Goal: Transaction & Acquisition: Book appointment/travel/reservation

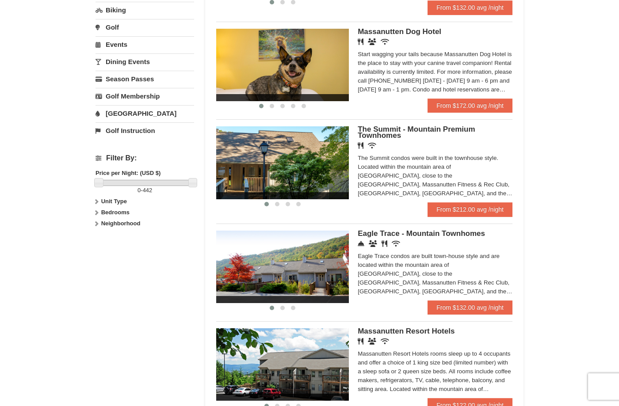
scroll to position [221, 0]
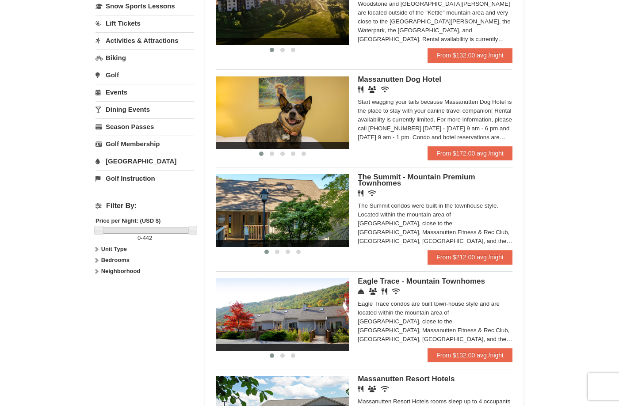
drag, startPoint x: 388, startPoint y: 183, endPoint x: 421, endPoint y: 201, distance: 38.0
click at [421, 201] on div "The Summit - Mountain Premium Townhomes Restaurant Wireless Internet (free) The…" at bounding box center [435, 212] width 155 height 76
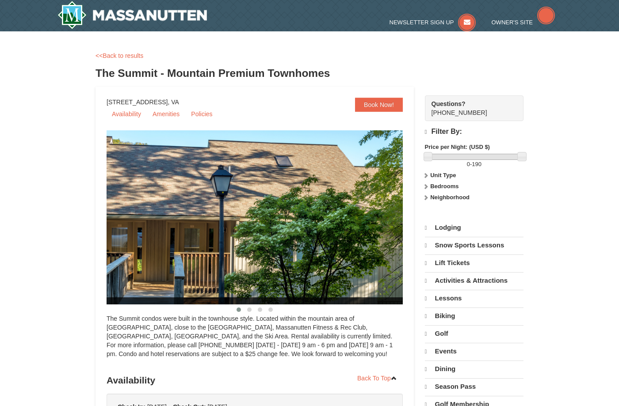
select select "9"
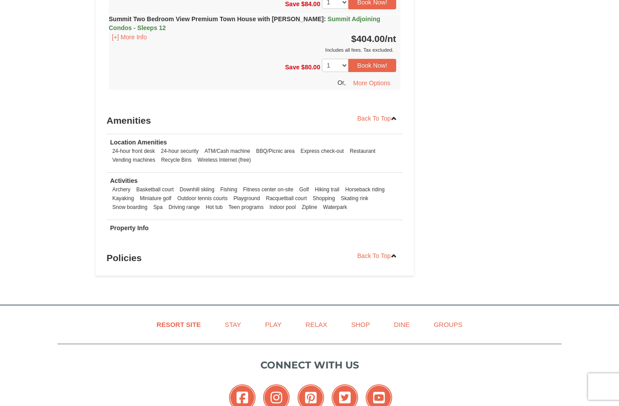
scroll to position [2797, 0]
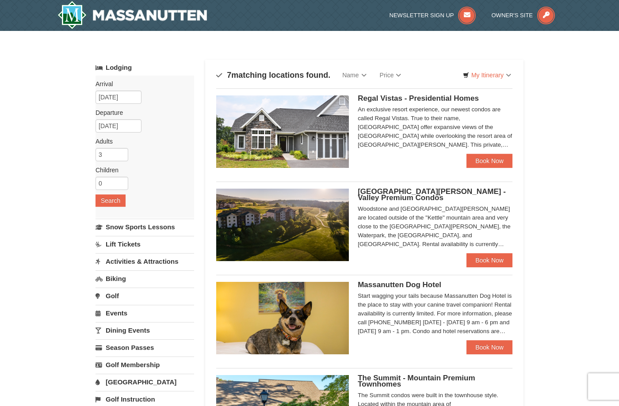
click at [433, 189] on span "[GEOGRAPHIC_DATA][PERSON_NAME] - Valley Premium Condos" at bounding box center [432, 194] width 148 height 15
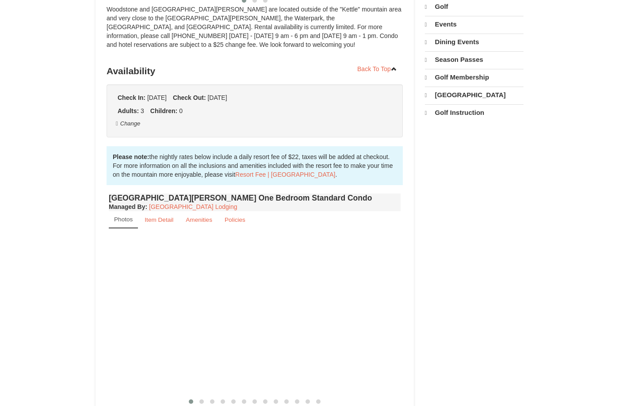
select select "9"
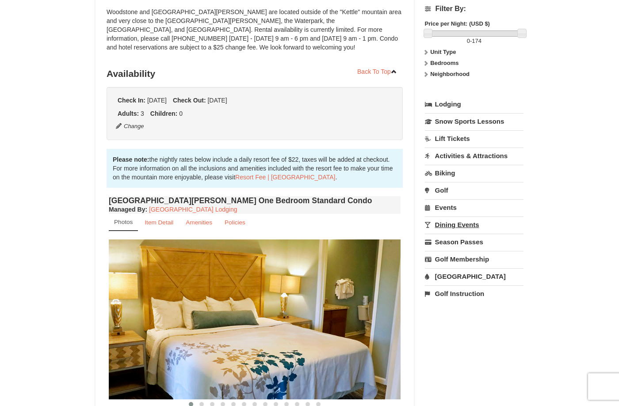
scroll to position [37, 0]
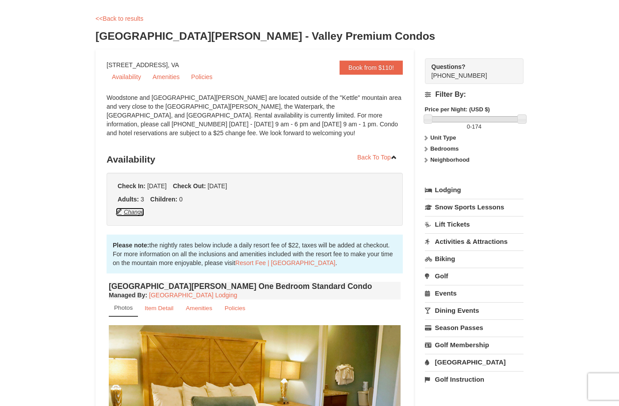
click at [132, 213] on button "Change" at bounding box center [129, 212] width 29 height 10
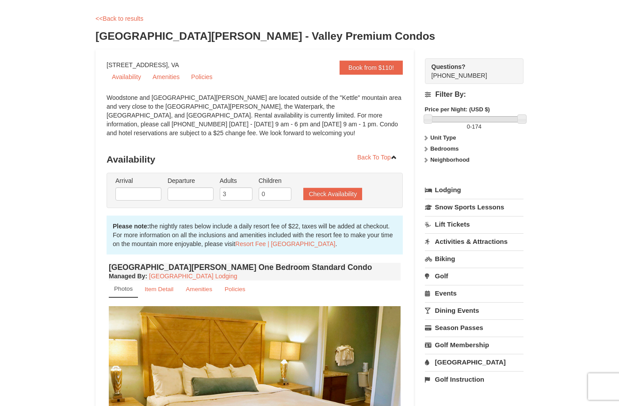
type input "09/14/2025"
type input "09/16/2025"
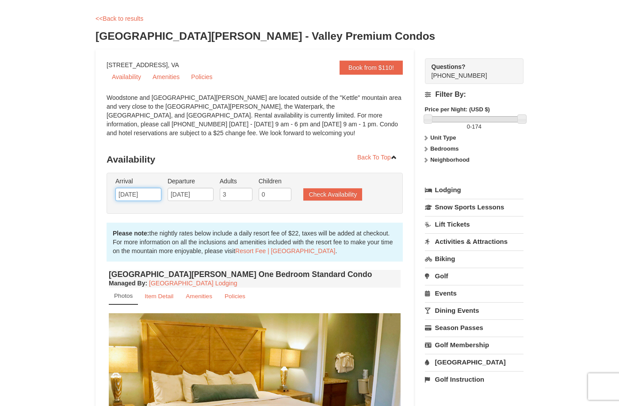
click at [151, 194] on input "09/14/2025" at bounding box center [138, 194] width 46 height 13
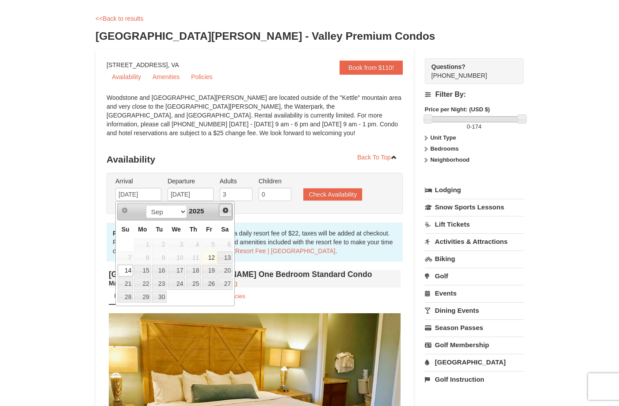
click at [225, 210] on span "Next" at bounding box center [225, 210] width 7 height 7
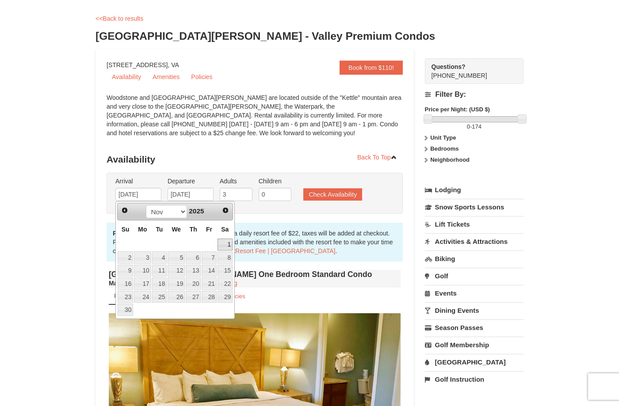
click at [228, 241] on link "1" at bounding box center [224, 245] width 15 height 12
type input "[DATE]"
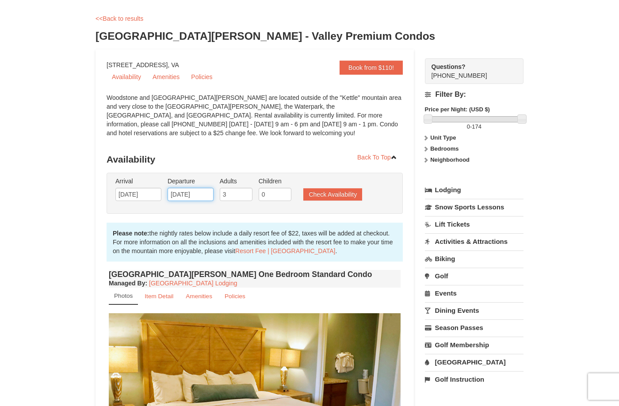
click at [202, 192] on input "09/16/2025" at bounding box center [191, 194] width 46 height 13
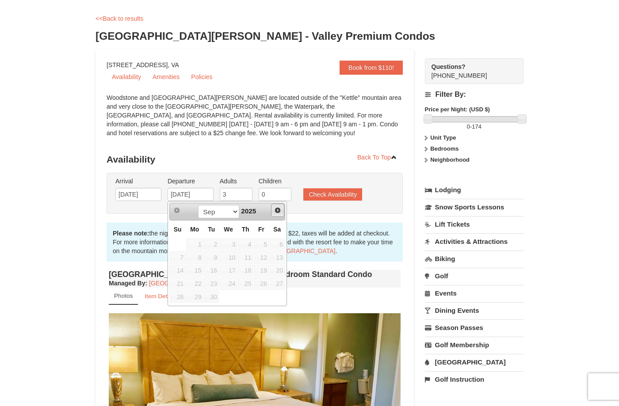
click at [275, 208] on span "Next" at bounding box center [277, 210] width 7 height 7
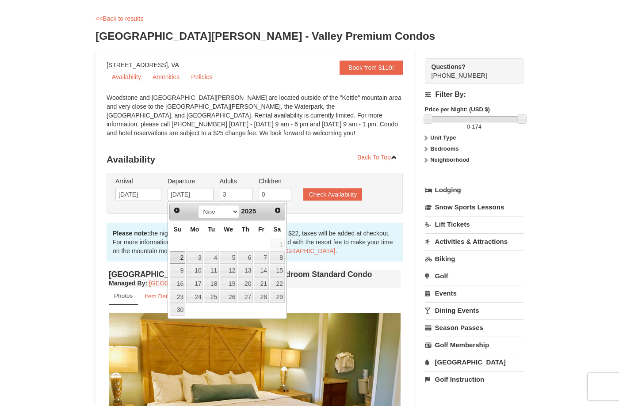
click at [180, 259] on link "2" at bounding box center [177, 258] width 15 height 12
type input "[DATE]"
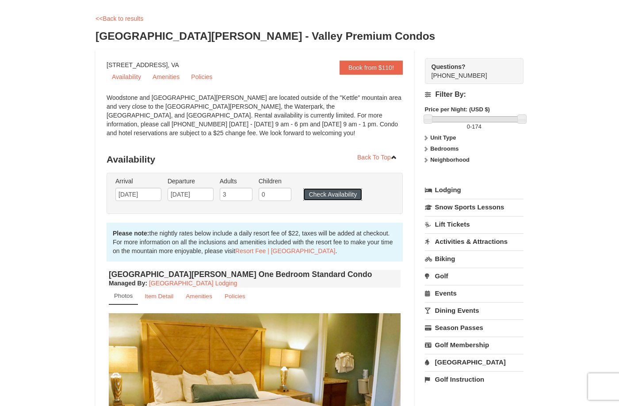
click at [344, 194] on button "Check Availability" at bounding box center [332, 194] width 59 height 12
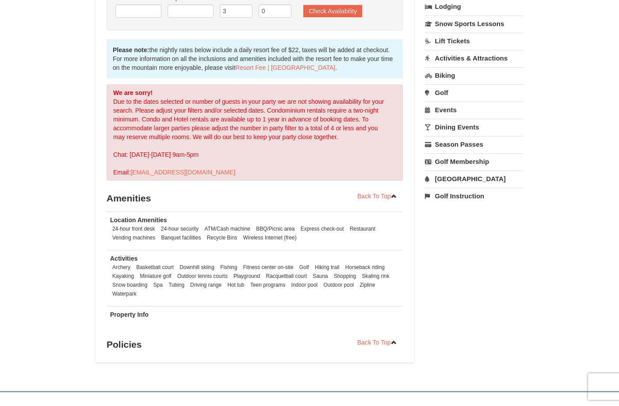
scroll to position [90, 0]
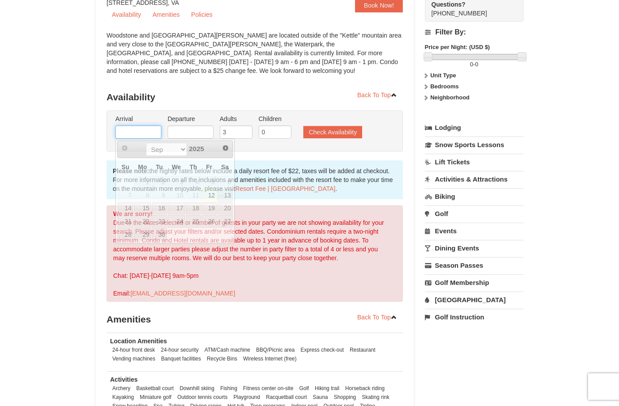
click at [135, 133] on input "text" at bounding box center [138, 132] width 46 height 13
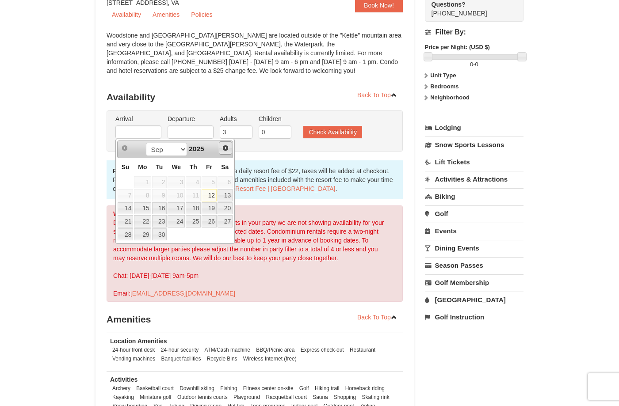
click at [225, 149] on span "Next" at bounding box center [225, 148] width 7 height 7
click at [225, 153] on link "Next" at bounding box center [225, 147] width 13 height 13
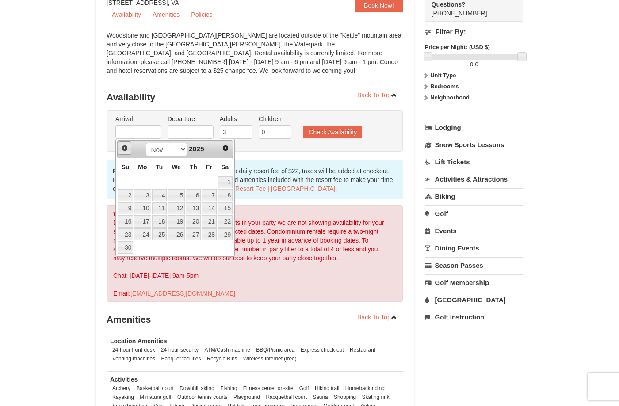
click at [124, 150] on span "Prev" at bounding box center [124, 148] width 7 height 7
click at [208, 232] on link "31" at bounding box center [209, 235] width 15 height 12
type input "[DATE]"
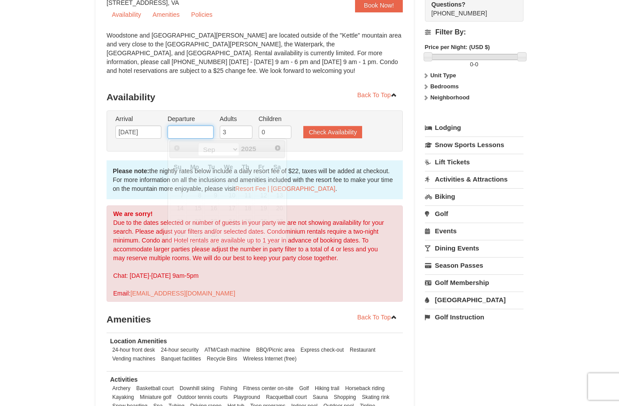
click at [205, 132] on input "text" at bounding box center [191, 132] width 46 height 13
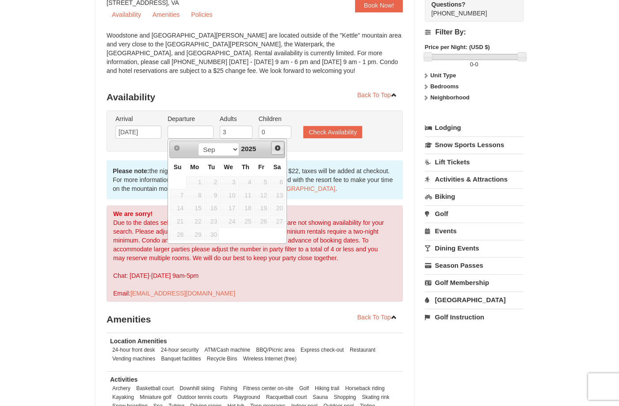
click at [273, 149] on link "Next" at bounding box center [277, 147] width 13 height 13
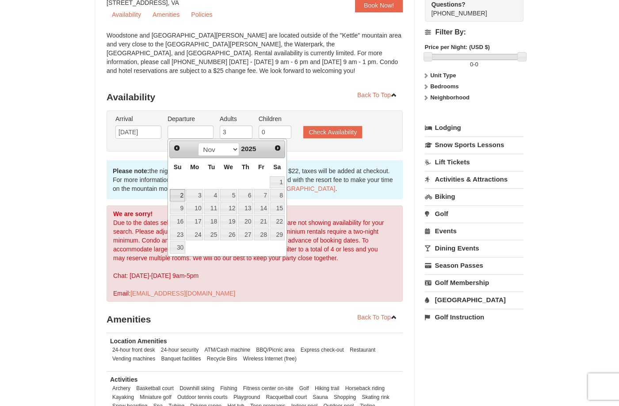
click at [180, 195] on link "2" at bounding box center [177, 195] width 15 height 12
type input "[DATE]"
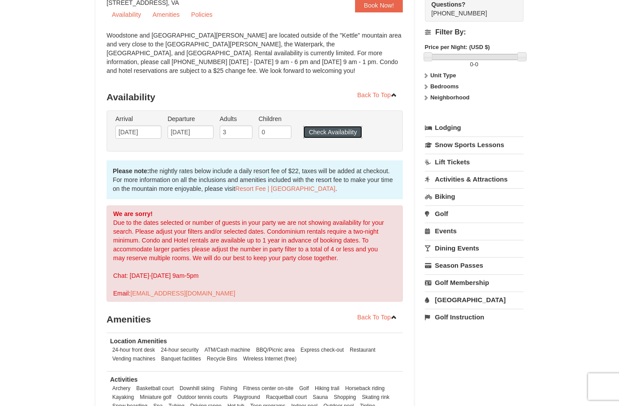
click at [336, 127] on button "Check Availability" at bounding box center [332, 132] width 59 height 12
